Goal: Task Accomplishment & Management: Manage account settings

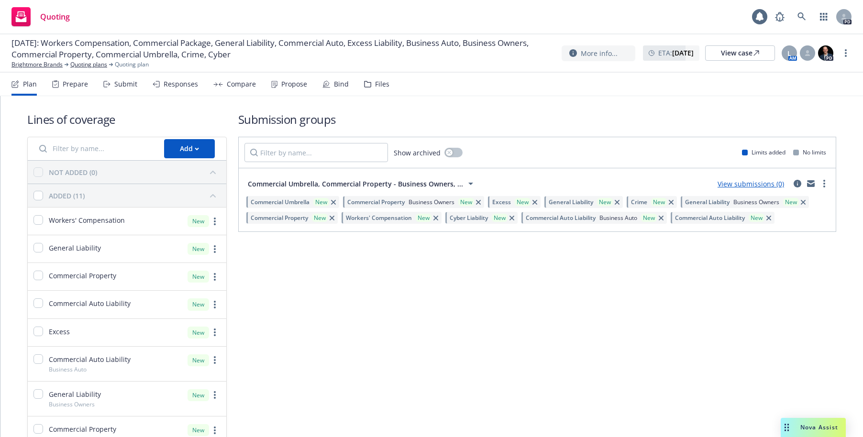
click at [126, 82] on div "Submit" at bounding box center [125, 84] width 23 height 8
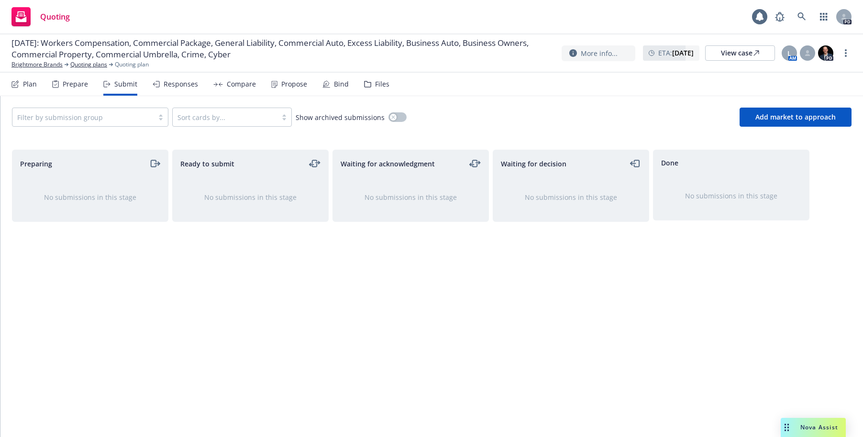
click at [75, 86] on div "Prepare" at bounding box center [75, 84] width 25 height 8
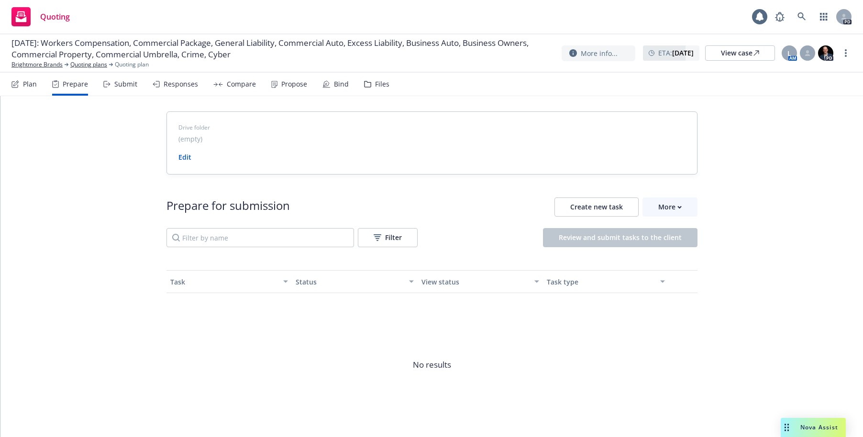
click at [29, 82] on div "Plan" at bounding box center [30, 84] width 14 height 8
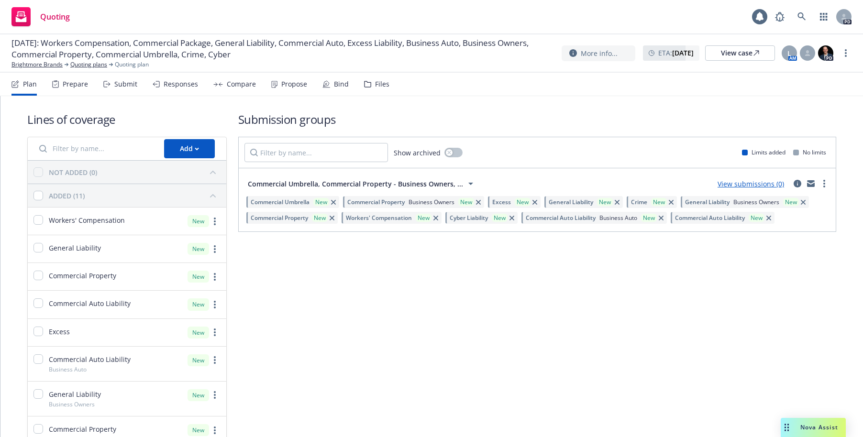
drag, startPoint x: 847, startPoint y: 54, endPoint x: 629, endPoint y: 109, distance: 225.0
click at [668, 99] on div "Lines of coverage Add NOT ADDED (0) ADDED (11) Workers' Compensation New Genera…" at bounding box center [431, 323] width 809 height 455
drag, startPoint x: 843, startPoint y: 55, endPoint x: 647, endPoint y: 101, distance: 201.3
click at [647, 101] on div "Lines of coverage Add NOT ADDED (0) ADDED (11) Workers' Compensation New Genera…" at bounding box center [431, 323] width 809 height 455
click at [846, 55] on icon "more" at bounding box center [845, 53] width 2 height 8
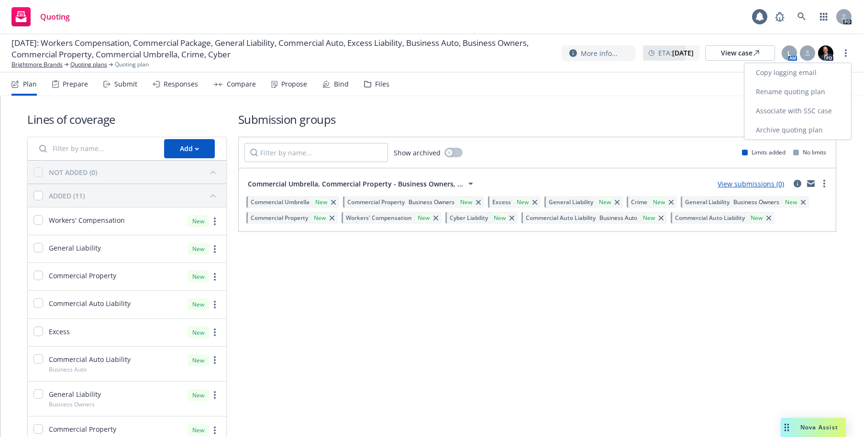
click at [799, 128] on link "Archive quoting plan" at bounding box center [797, 129] width 107 height 19
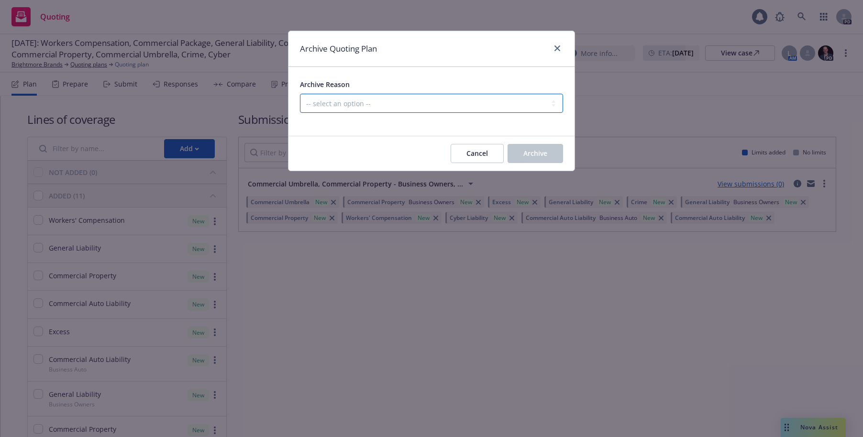
click at [389, 105] on select "-- select an option -- Created by error Duplicate New business opportunity lost…" at bounding box center [431, 103] width 263 height 19
select select "ARCHIVED_NEW_BUSINESS_LOST"
click at [300, 94] on select "-- select an option -- Created by error Duplicate New business opportunity lost…" at bounding box center [431, 103] width 263 height 19
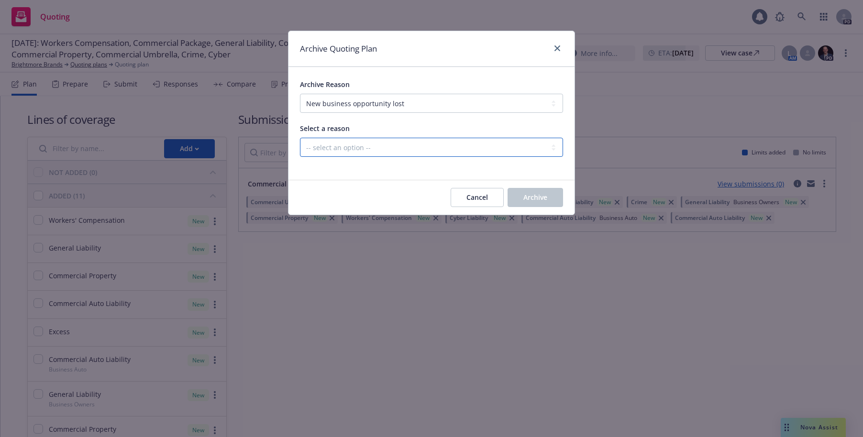
click at [415, 148] on select "-- select an option -- All markets declined Blocked Client wanted to approach m…" at bounding box center [431, 147] width 263 height 19
select select "ARCHIVED_NEW_BUSINESS_LOST_DELAYED"
click at [300, 138] on select "-- select an option -- All markets declined Blocked Client wanted to approach m…" at bounding box center [431, 147] width 263 height 19
click at [536, 197] on span "Archive" at bounding box center [535, 197] width 24 height 9
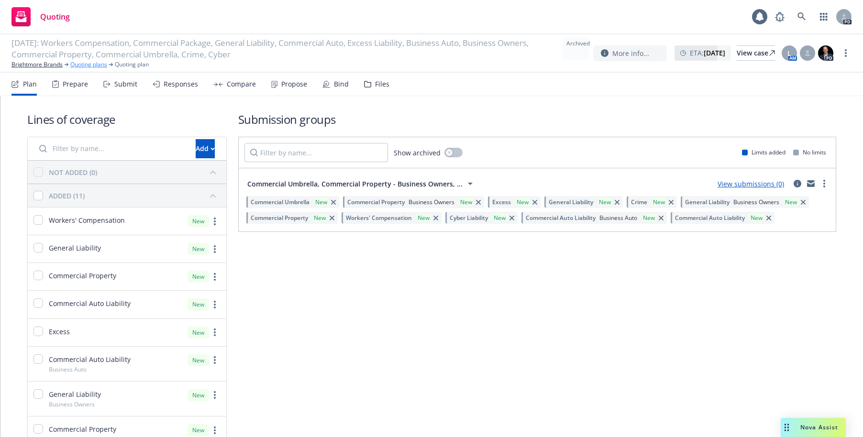
click at [88, 65] on link "Quoting plans" at bounding box center [88, 64] width 37 height 9
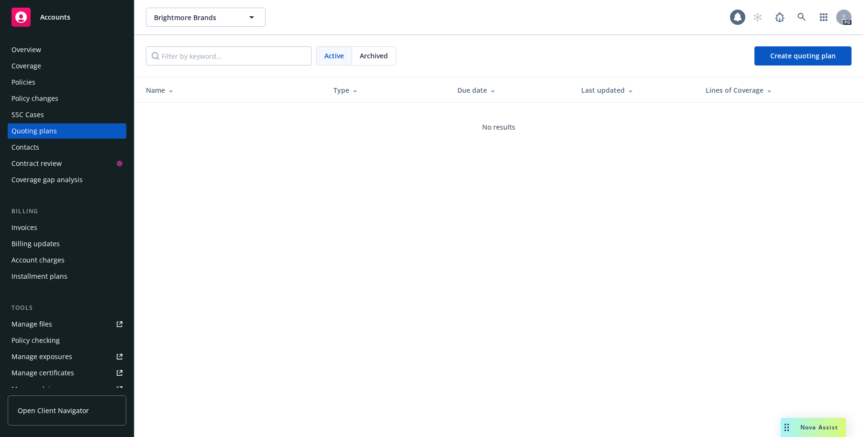
click at [17, 111] on div "SSC Cases" at bounding box center [27, 114] width 33 height 15
